Goal: Task Accomplishment & Management: Manage account settings

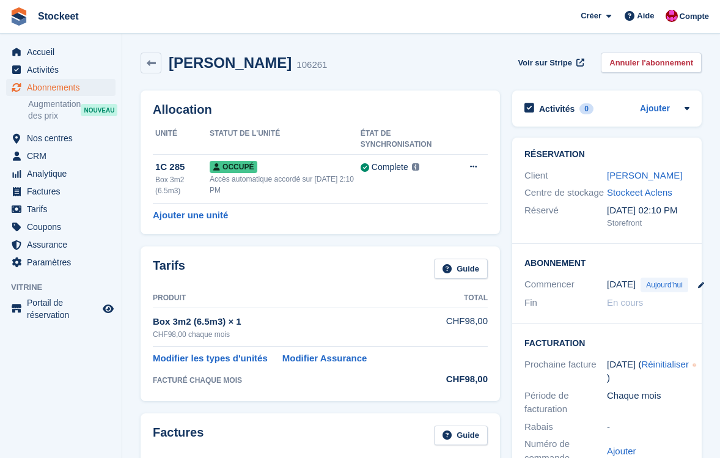
click at [50, 88] on span "Abonnements" at bounding box center [63, 87] width 73 height 17
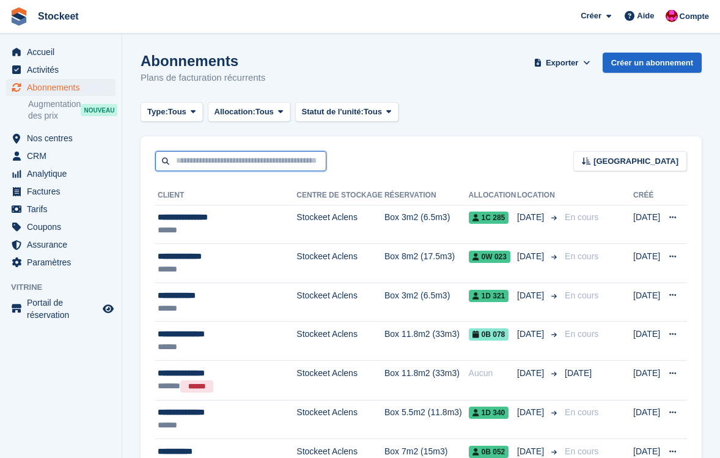
click at [285, 156] on input "text" at bounding box center [240, 161] width 171 height 20
type input "**********"
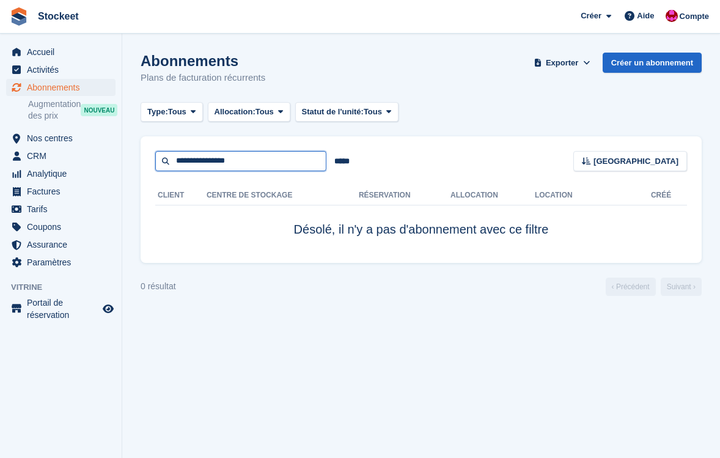
drag, startPoint x: 274, startPoint y: 159, endPoint x: 172, endPoint y: 160, distance: 102.1
click at [172, 160] on input "**********" at bounding box center [240, 161] width 171 height 20
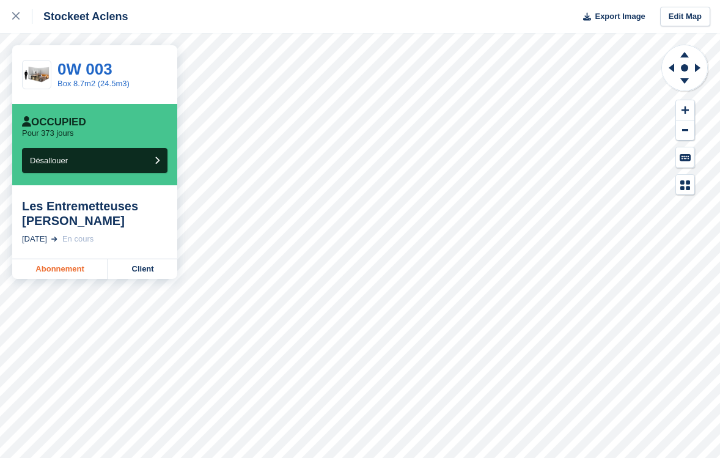
click at [71, 273] on link "Abonnement" at bounding box center [60, 269] width 96 height 20
click at [58, 271] on link "Abonnement" at bounding box center [60, 269] width 96 height 20
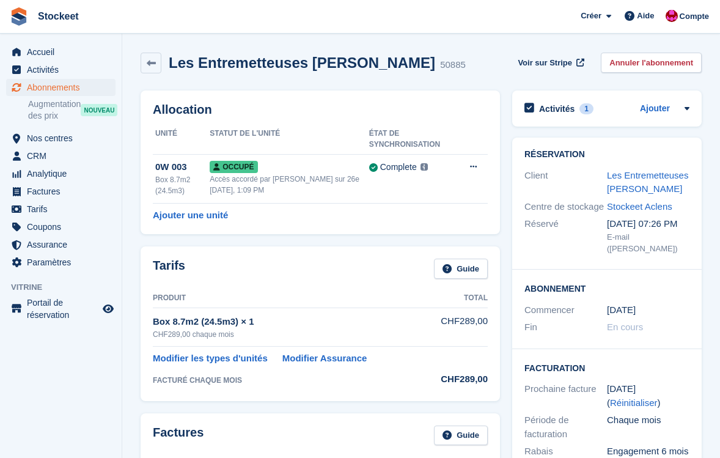
scroll to position [341, 0]
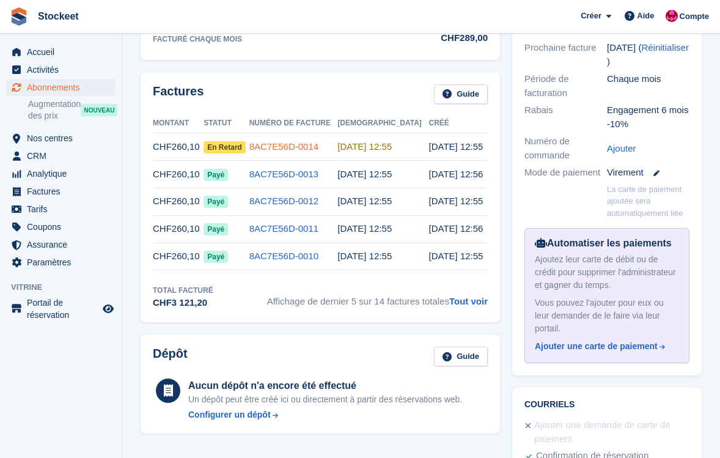
click at [298, 145] on link "8AC7E56D-0014" at bounding box center [283, 146] width 69 height 10
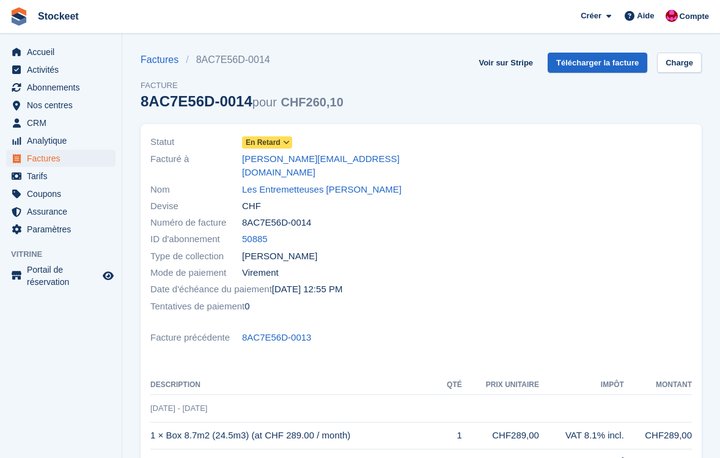
click at [284, 141] on icon at bounding box center [286, 142] width 7 height 7
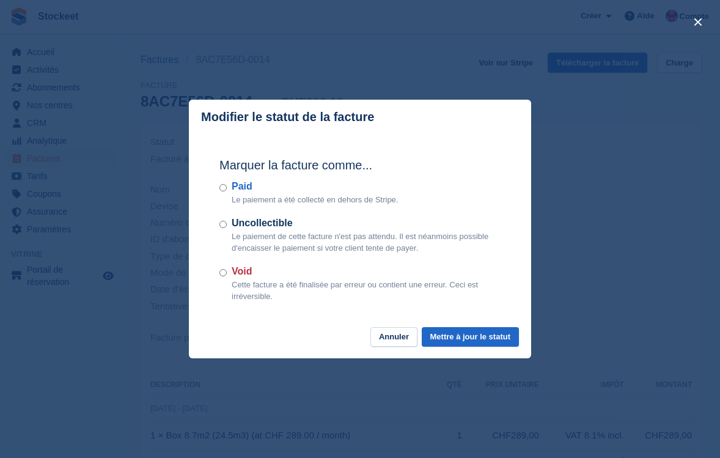
click at [231, 185] on div "Paid Le paiement a été collecté en dehors de Stripe." at bounding box center [359, 192] width 281 height 27
click at [470, 336] on button "Mettre à jour le statut" at bounding box center [470, 337] width 97 height 20
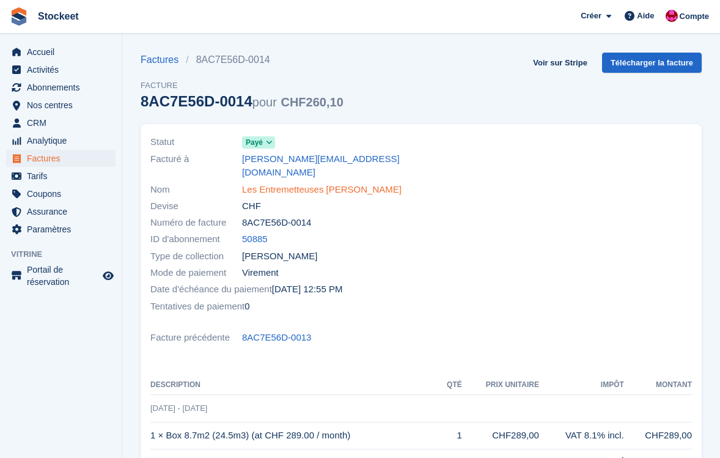
click at [274, 183] on link "Les Entremetteuses [PERSON_NAME]" at bounding box center [322, 190] width 160 height 14
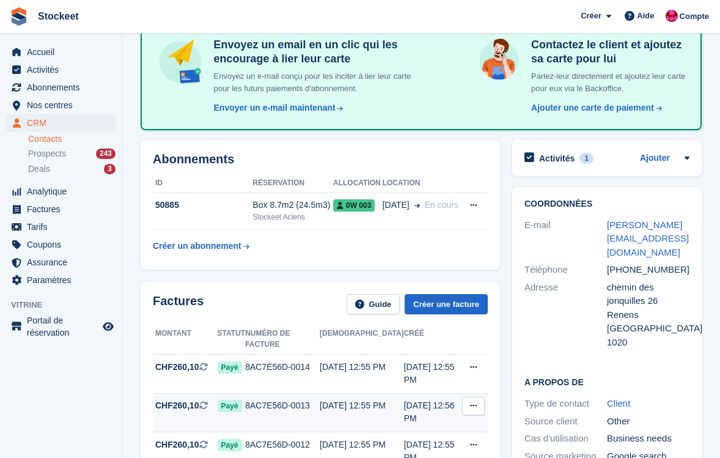
scroll to position [235, 0]
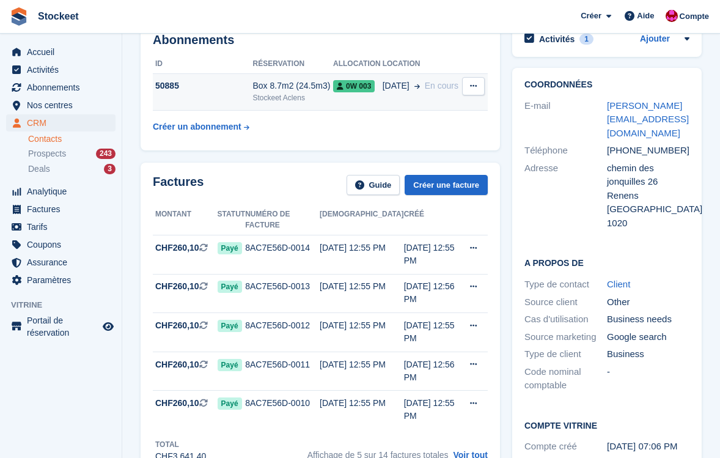
click at [224, 100] on td "50885" at bounding box center [203, 91] width 100 height 37
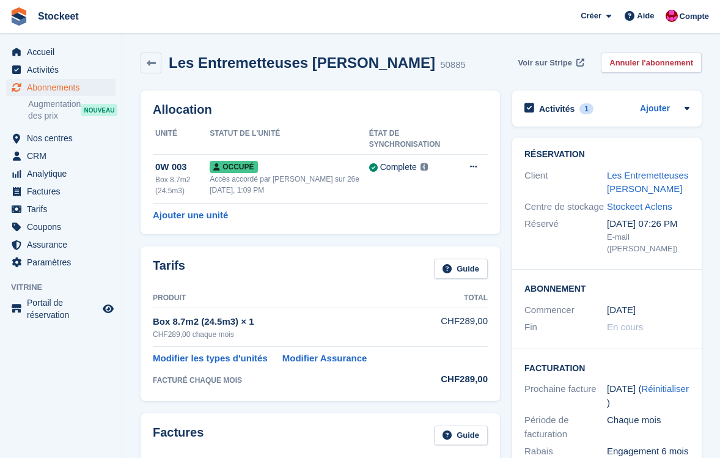
click at [553, 59] on span "Voir sur Stripe" at bounding box center [545, 63] width 54 height 12
click at [52, 82] on span "Abonnements" at bounding box center [63, 87] width 73 height 17
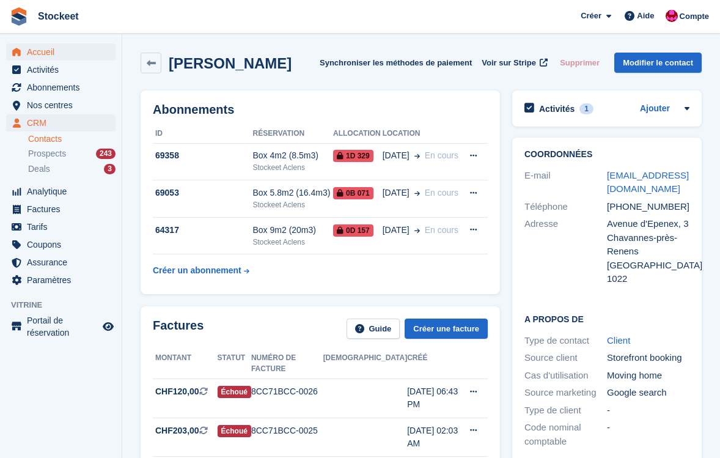
click at [51, 53] on span "Accueil" at bounding box center [63, 51] width 73 height 17
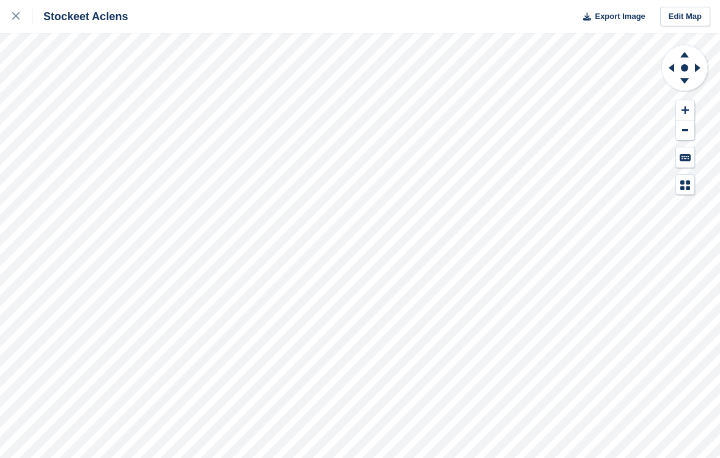
click at [115, 160] on div "Stockeet Aclens Export Image Edit Map" at bounding box center [360, 229] width 720 height 458
click at [114, 158] on div "Stockeet Aclens Export Image Edit Map" at bounding box center [360, 229] width 720 height 458
click at [126, 156] on div "Stockeet Aclens Export Image Edit Map" at bounding box center [360, 229] width 720 height 458
click at [139, 160] on div "Stockeet Aclens Export Image Edit Map" at bounding box center [360, 229] width 720 height 458
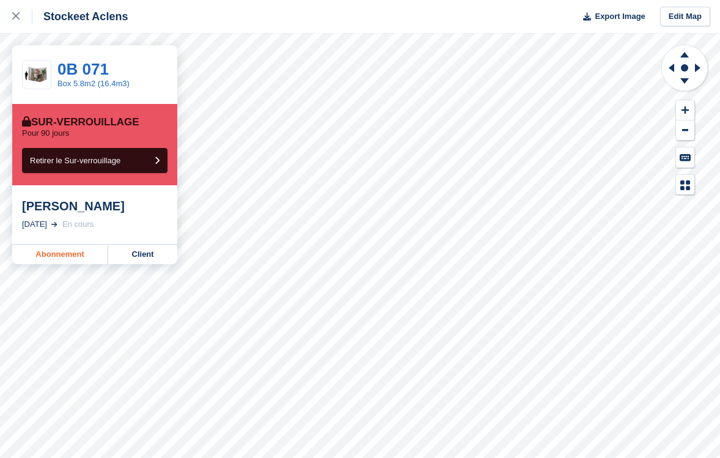
click at [65, 249] on link "Abonnement" at bounding box center [60, 255] width 96 height 20
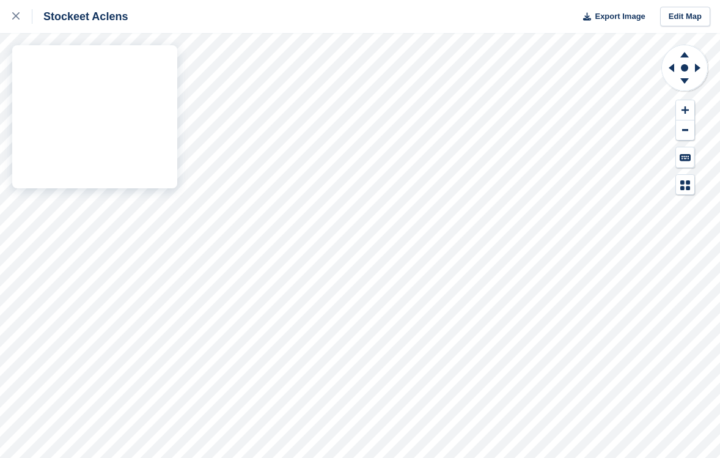
click at [142, 158] on div "Stockeet Aclens Export Image Edit Map" at bounding box center [360, 229] width 720 height 458
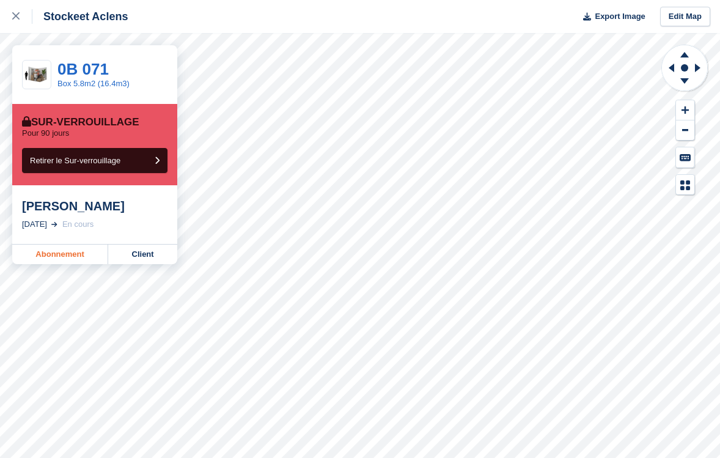
click at [70, 254] on link "Abonnement" at bounding box center [60, 255] width 96 height 20
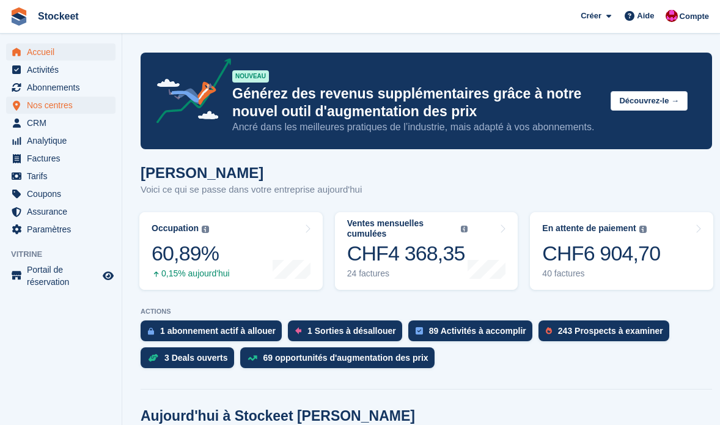
click at [35, 106] on span "Nos centres" at bounding box center [63, 105] width 73 height 17
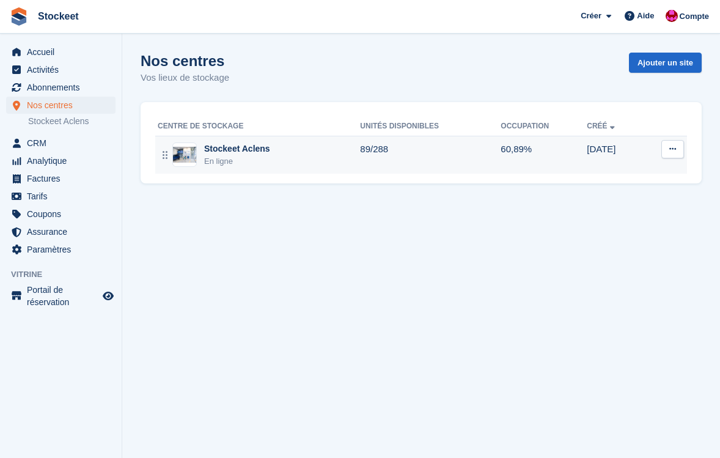
click at [672, 153] on icon at bounding box center [672, 149] width 7 height 8
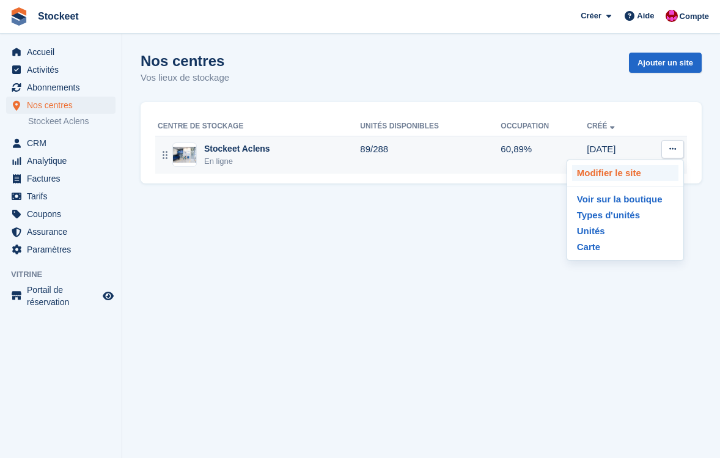
click at [620, 174] on p "Modifier le site" at bounding box center [625, 173] width 106 height 16
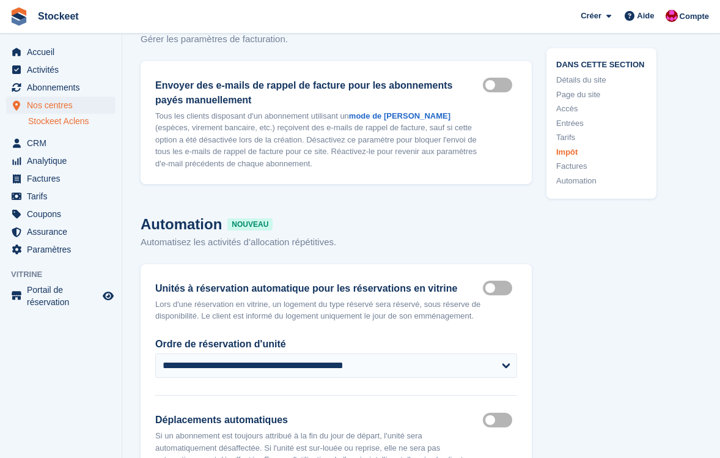
scroll to position [6285, 0]
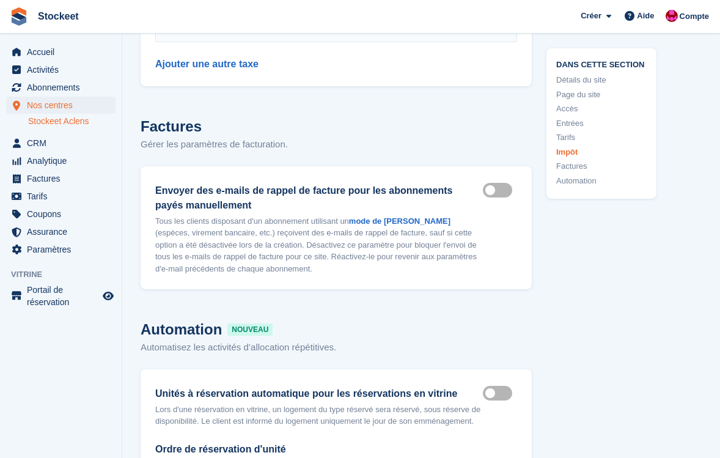
click at [495, 191] on label "Manual invoice mailers on" at bounding box center [500, 191] width 34 height 2
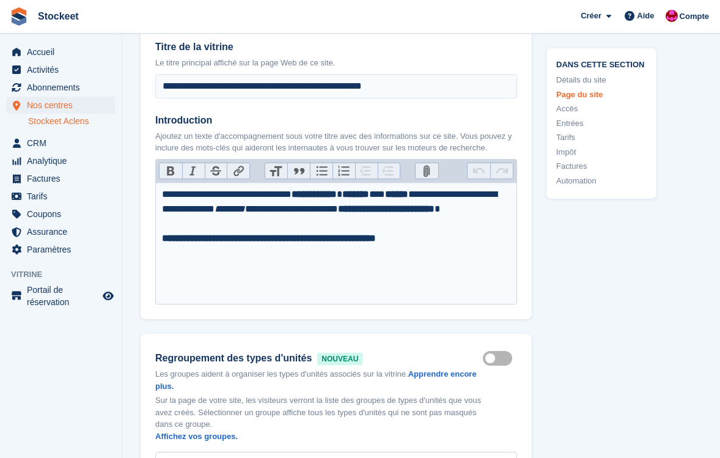
scroll to position [654, 0]
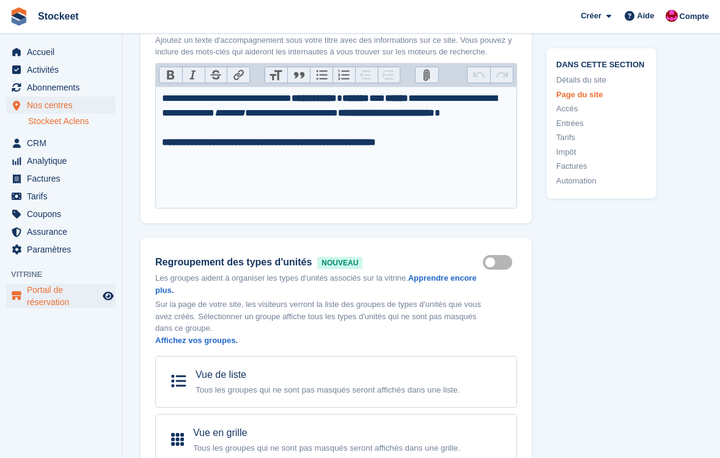
click at [62, 300] on span "Portail de réservation" at bounding box center [63, 296] width 73 height 24
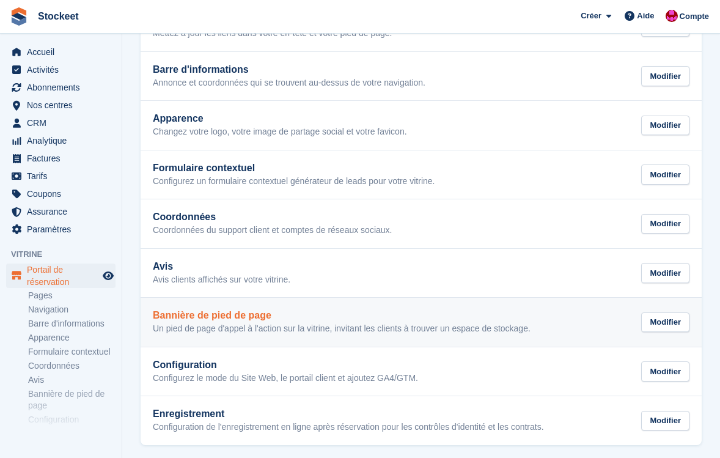
scroll to position [150, 0]
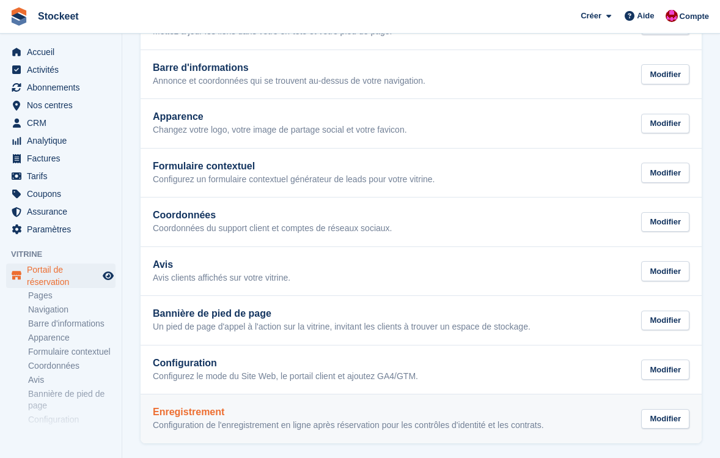
click at [306, 424] on p "Configuration de l'enregistrement en ligne après réservation pour les contrôles…" at bounding box center [348, 425] width 391 height 11
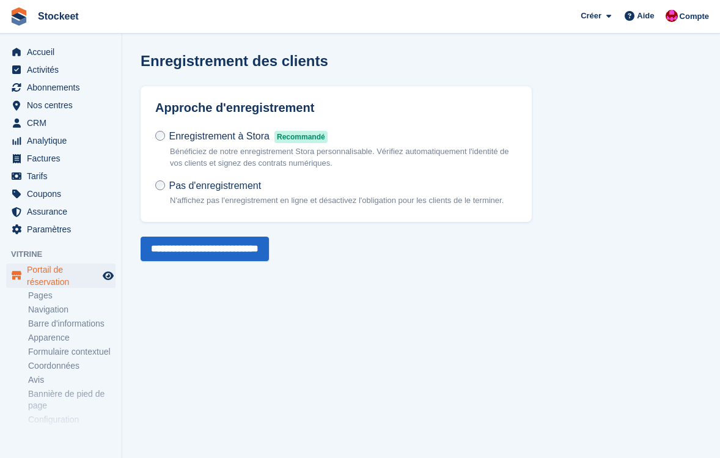
scroll to position [150, 0]
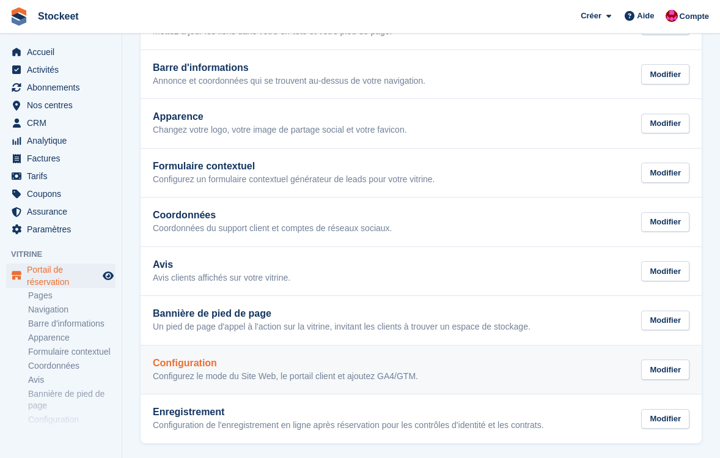
click at [217, 367] on div "Configuration Configurez le mode du Site Web, le portail client et ajoutez GA4/…" at bounding box center [285, 370] width 265 height 24
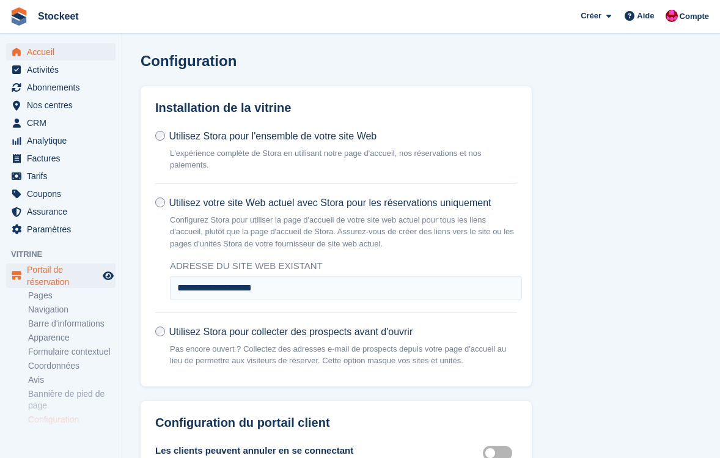
click at [54, 55] on span "Accueil" at bounding box center [63, 51] width 73 height 17
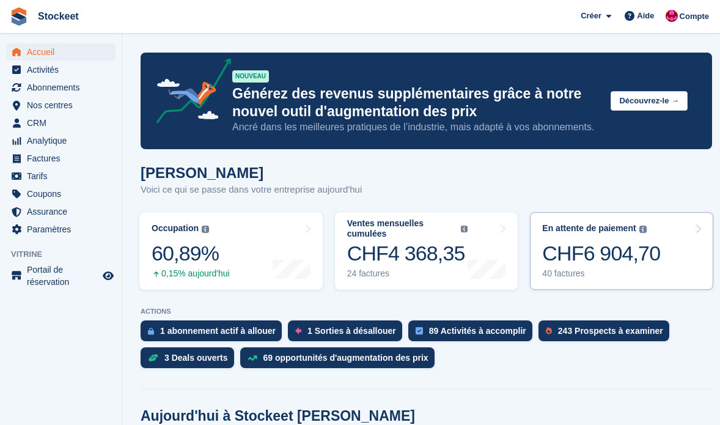
click at [588, 266] on div "CHF6 904,70" at bounding box center [601, 253] width 118 height 25
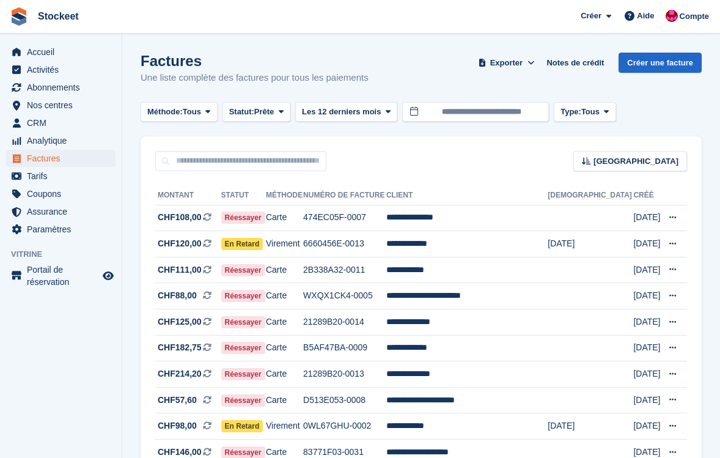
click at [29, 43] on div "Accueil Activités Abonnements Abonnements Abonnements Augmentation des prix NOU…" at bounding box center [61, 139] width 122 height 200
click at [35, 57] on span "Accueil" at bounding box center [63, 51] width 73 height 17
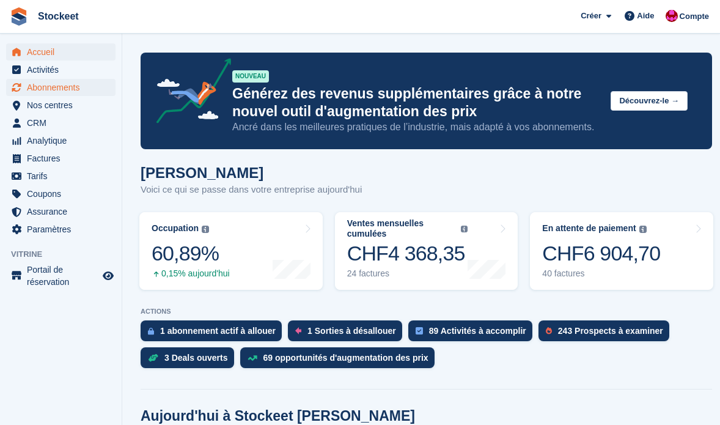
click at [52, 90] on span "Abonnements" at bounding box center [63, 87] width 73 height 17
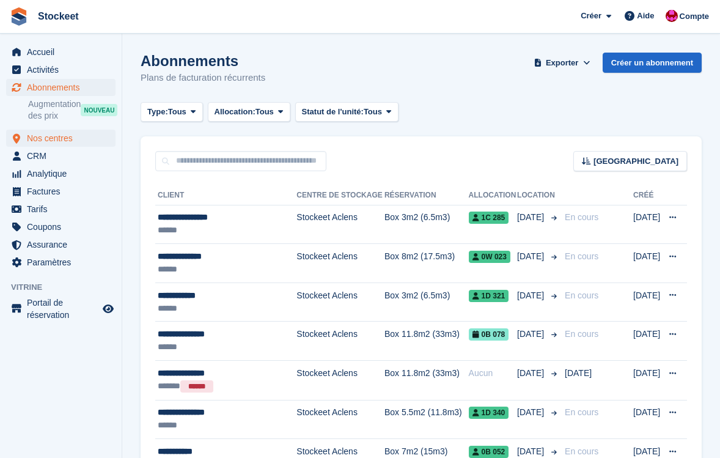
click at [61, 144] on span "Nos centres" at bounding box center [63, 138] width 73 height 17
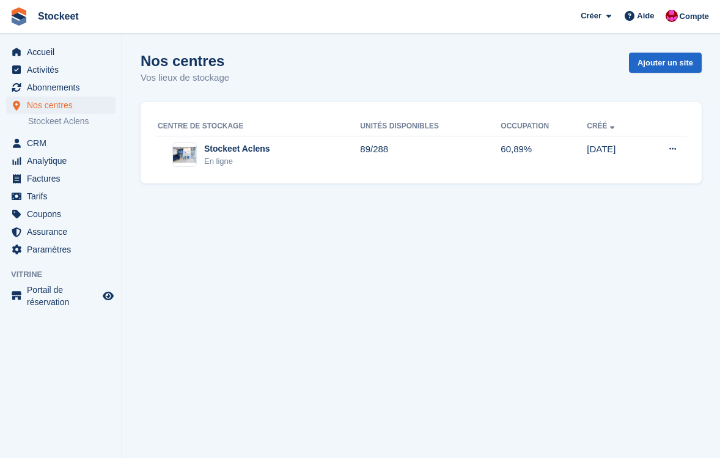
click at [250, 134] on th "Centre de stockage" at bounding box center [257, 127] width 205 height 20
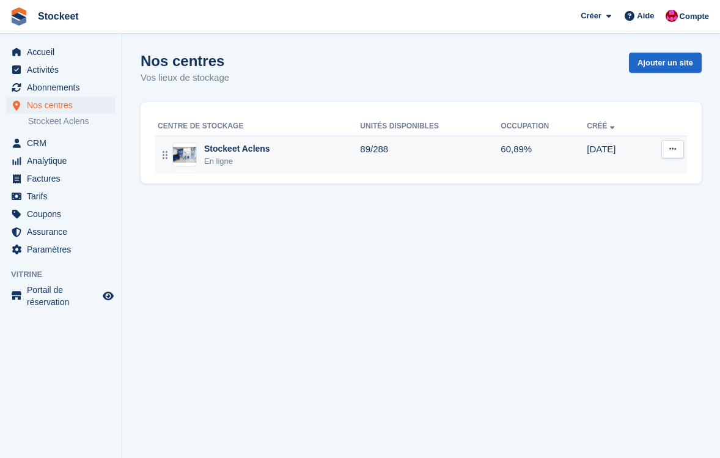
click at [254, 154] on div "Stockeet Aclens" at bounding box center [237, 148] width 66 height 13
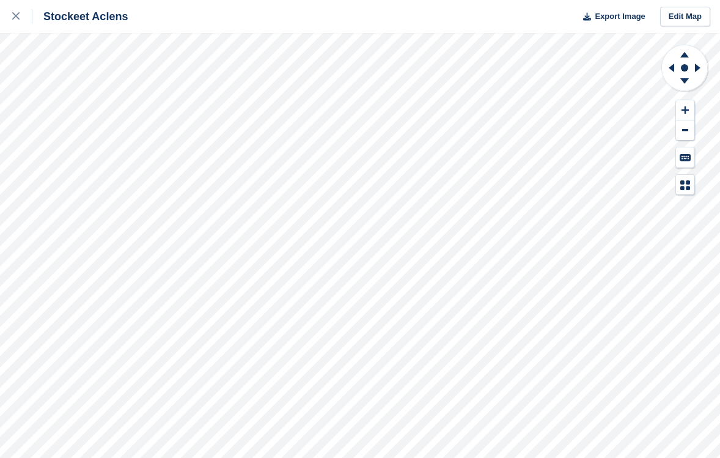
click at [143, 162] on div "Stockeet Aclens Export Image Edit Map" at bounding box center [360, 229] width 720 height 458
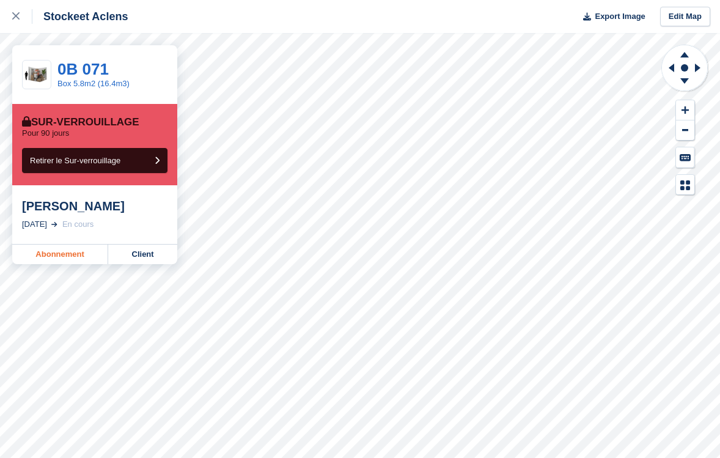
click at [80, 259] on link "Abonnement" at bounding box center [60, 255] width 96 height 20
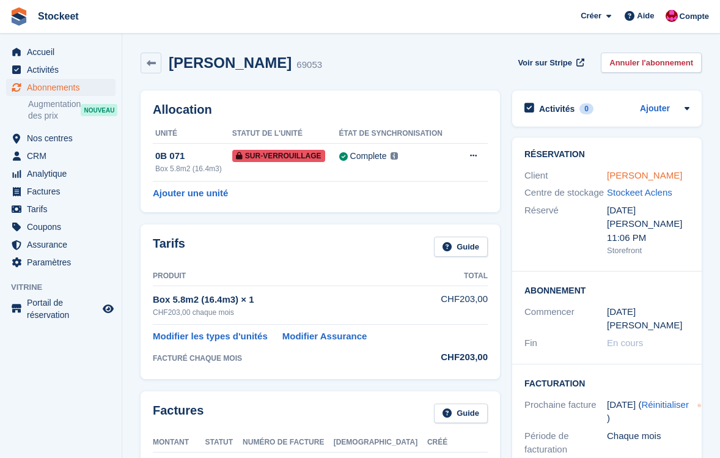
click at [625, 178] on link "[PERSON_NAME]" at bounding box center [644, 175] width 75 height 10
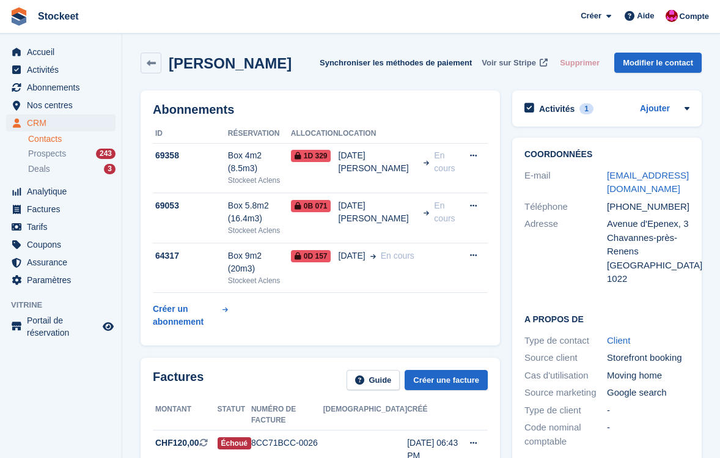
click at [496, 66] on span "Voir sur Stripe" at bounding box center [509, 63] width 54 height 12
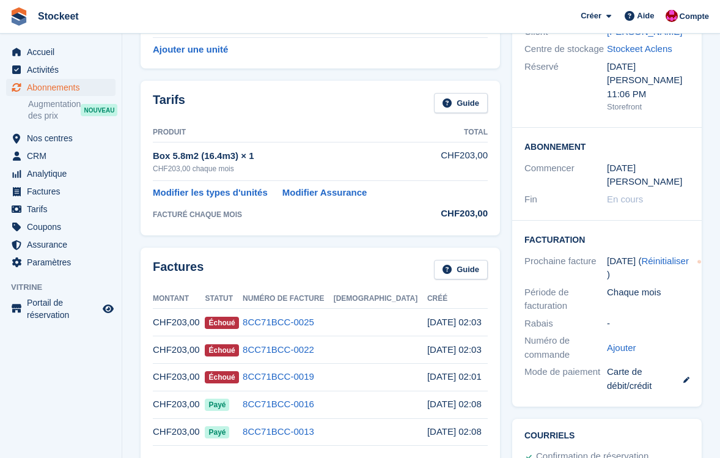
scroll to position [247, 0]
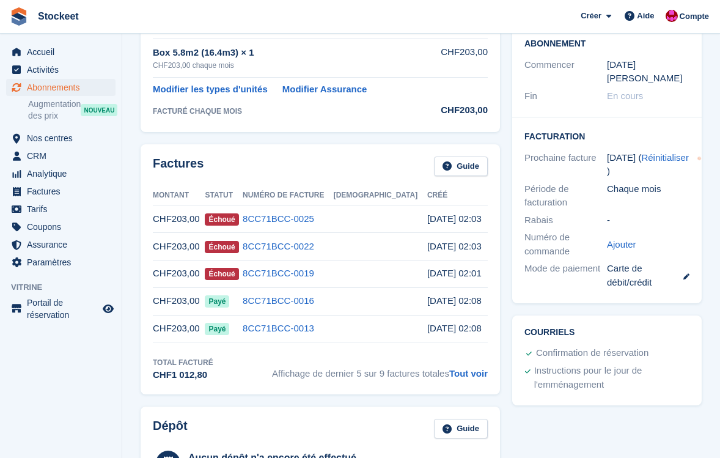
click at [296, 278] on td "8CC71BCC-0019" at bounding box center [288, 274] width 91 height 28
click at [296, 274] on link "8CC71BCC-0019" at bounding box center [279, 273] width 72 height 10
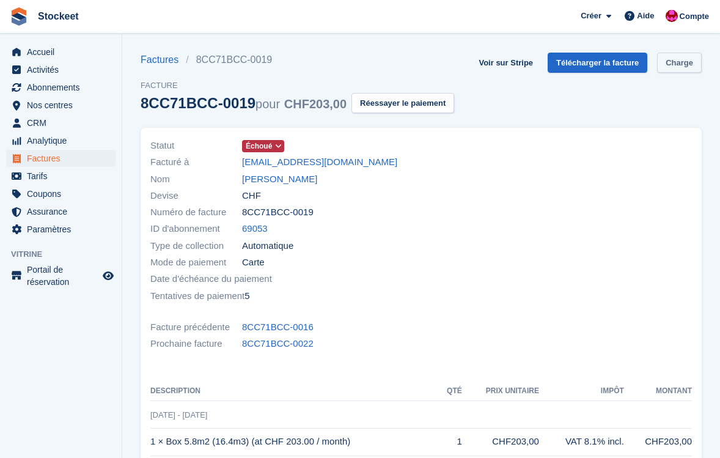
click at [662, 59] on link "Charge" at bounding box center [679, 63] width 45 height 20
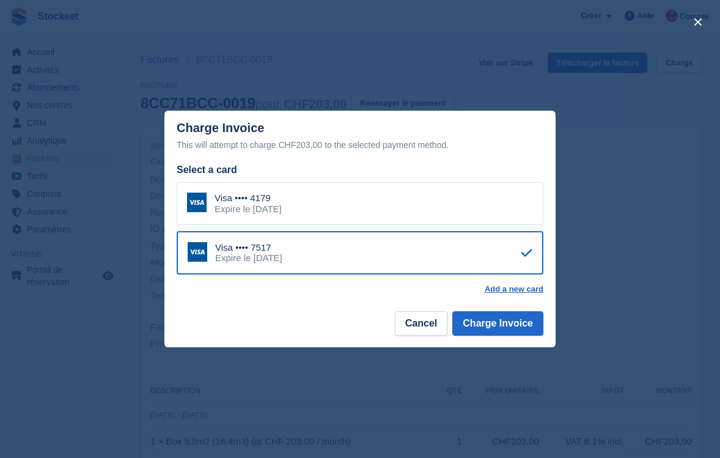
click at [282, 202] on div "Visa •••• 4179" at bounding box center [248, 198] width 67 height 11
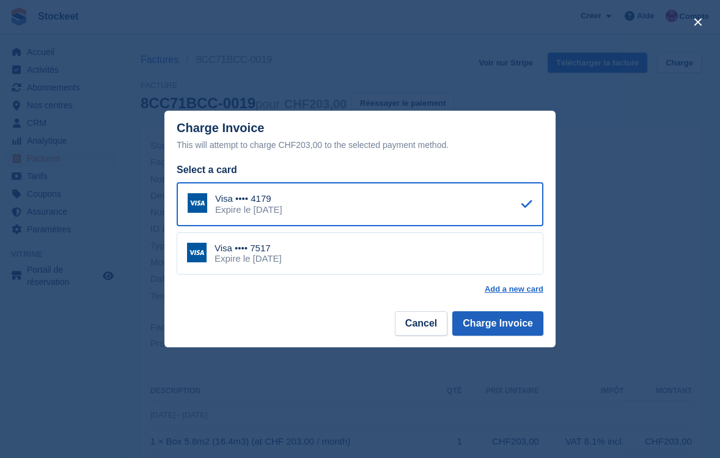
click at [517, 323] on button "Charge Invoice" at bounding box center [497, 323] width 91 height 24
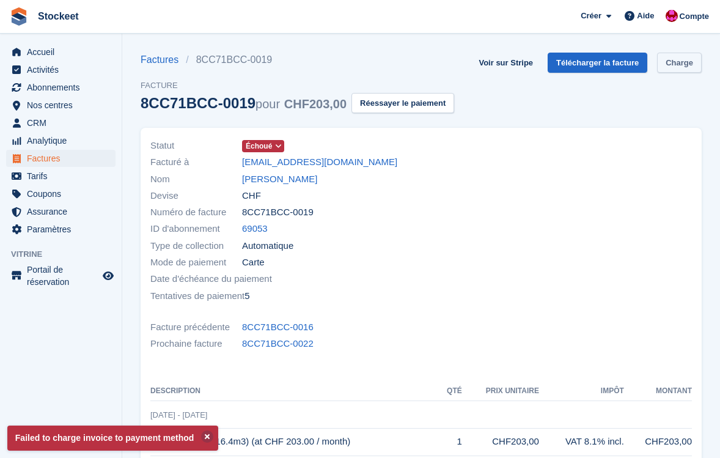
click at [682, 72] on link "Charge" at bounding box center [679, 63] width 45 height 20
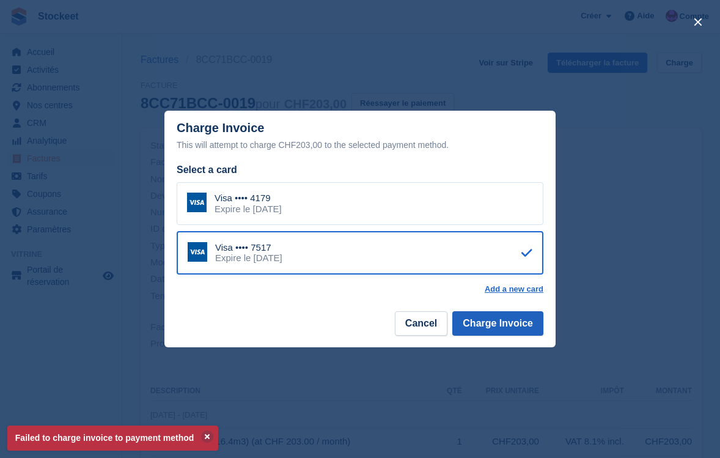
click at [508, 320] on button "Charge Invoice" at bounding box center [497, 323] width 91 height 24
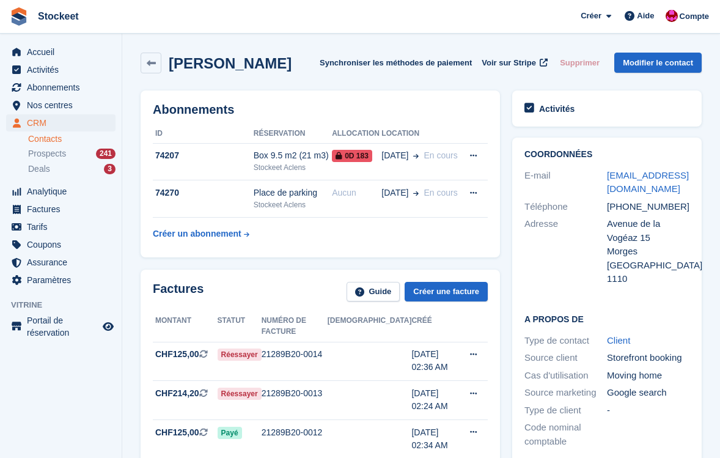
click at [403, 0] on span "Stockeet Créer Abonnement Facture Contact Deal [GEOGRAPHIC_DATA] Page Aide Assi…" at bounding box center [360, 16] width 720 height 33
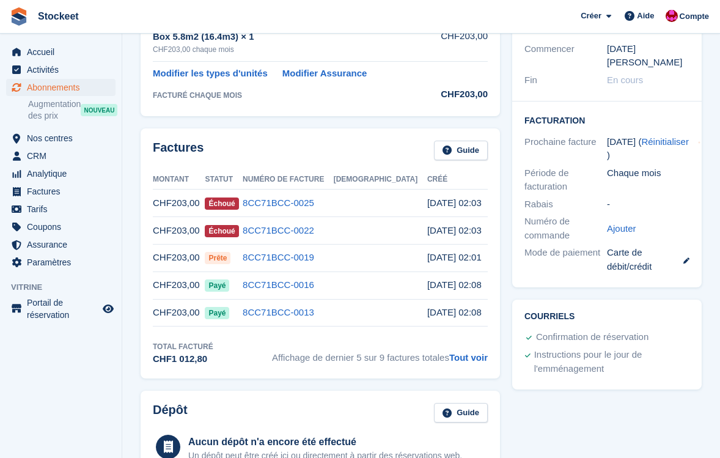
scroll to position [265, 0]
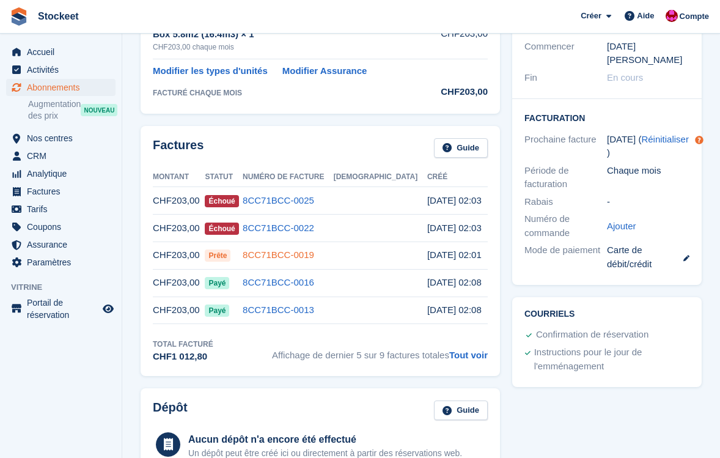
click at [314, 254] on link "8CC71BCC-0019" at bounding box center [279, 254] width 72 height 10
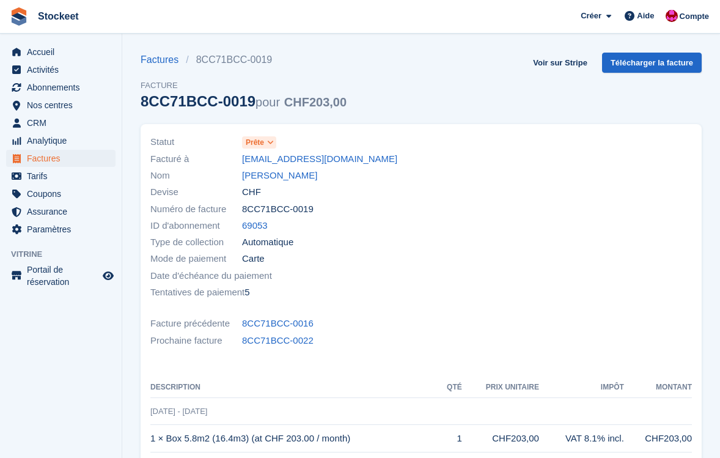
click at [266, 145] on span "Prête" at bounding box center [259, 142] width 34 height 12
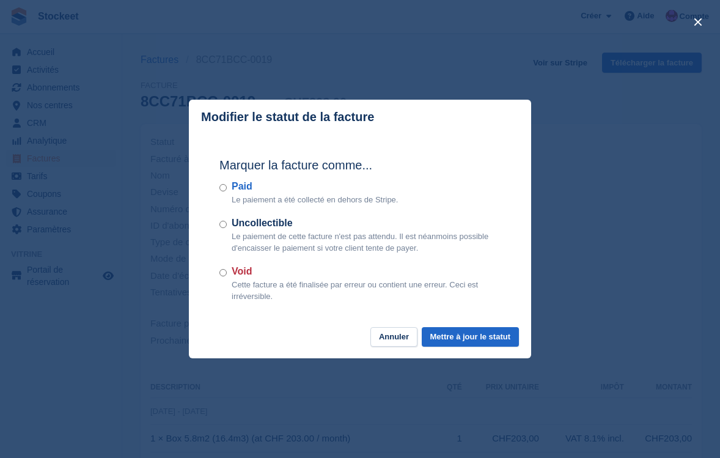
click at [396, 340] on button "Annuler" at bounding box center [393, 337] width 47 height 20
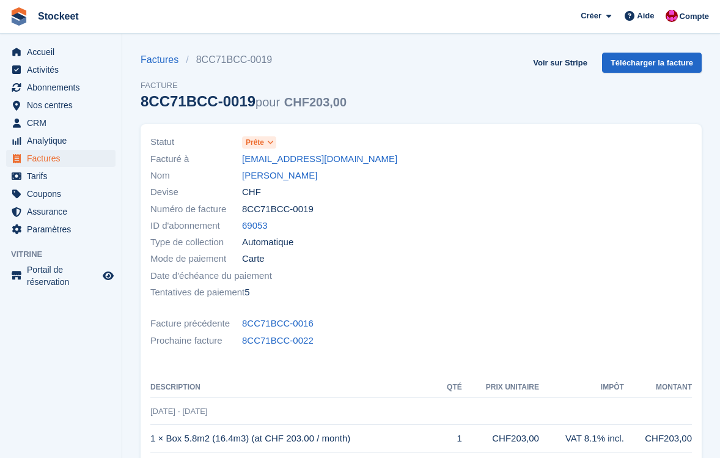
scroll to position [265, 0]
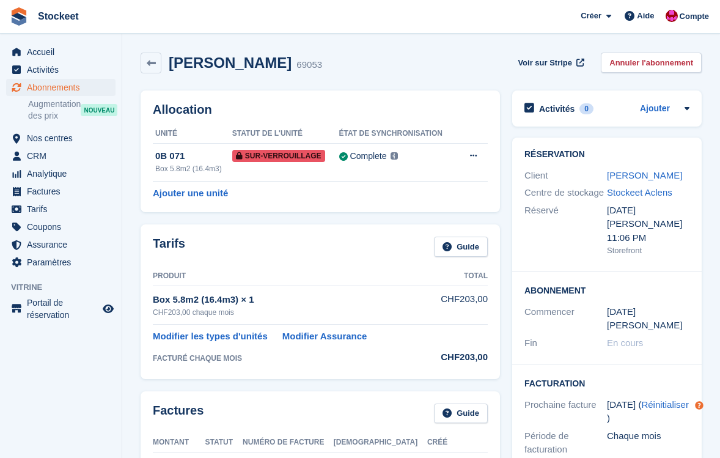
scroll to position [254, 0]
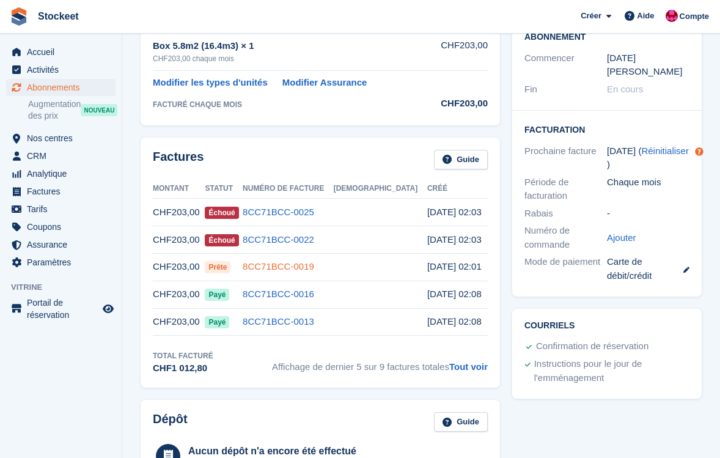
click at [303, 268] on link "8CC71BCC-0019" at bounding box center [279, 266] width 72 height 10
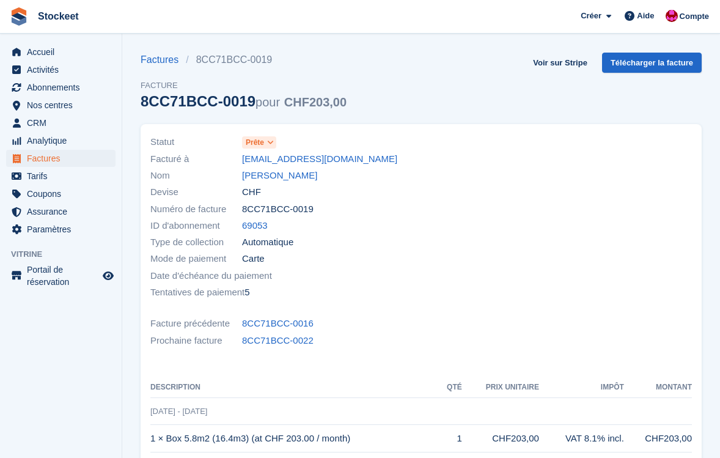
click at [273, 142] on icon at bounding box center [270, 142] width 7 height 7
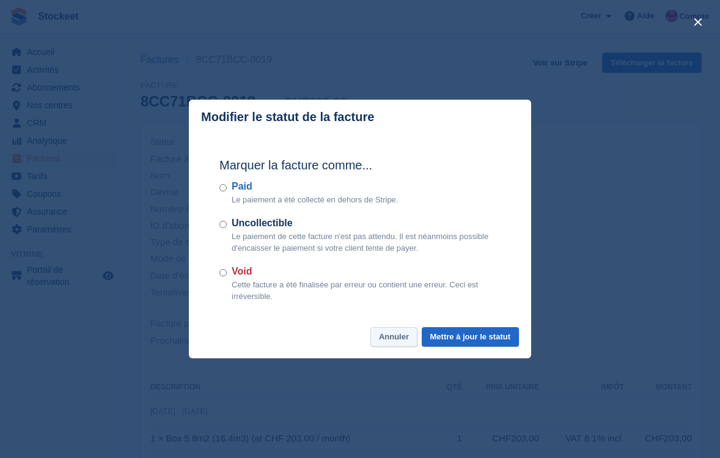
click at [391, 328] on button "Annuler" at bounding box center [393, 337] width 47 height 20
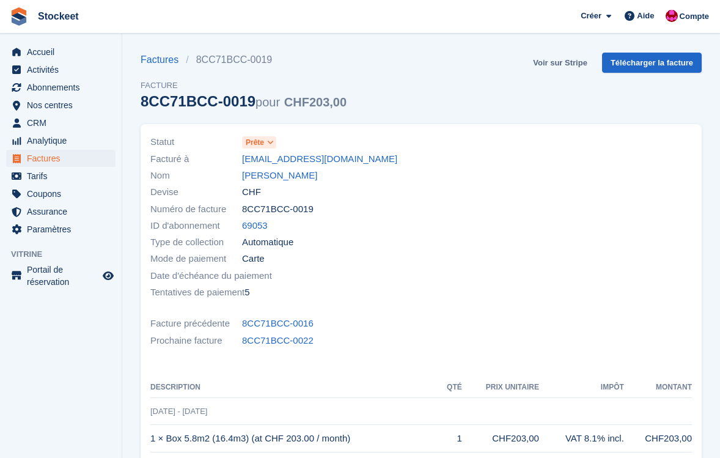
click at [543, 65] on link "Voir sur Stripe" at bounding box center [560, 63] width 64 height 20
